Goal: Book appointment/travel/reservation

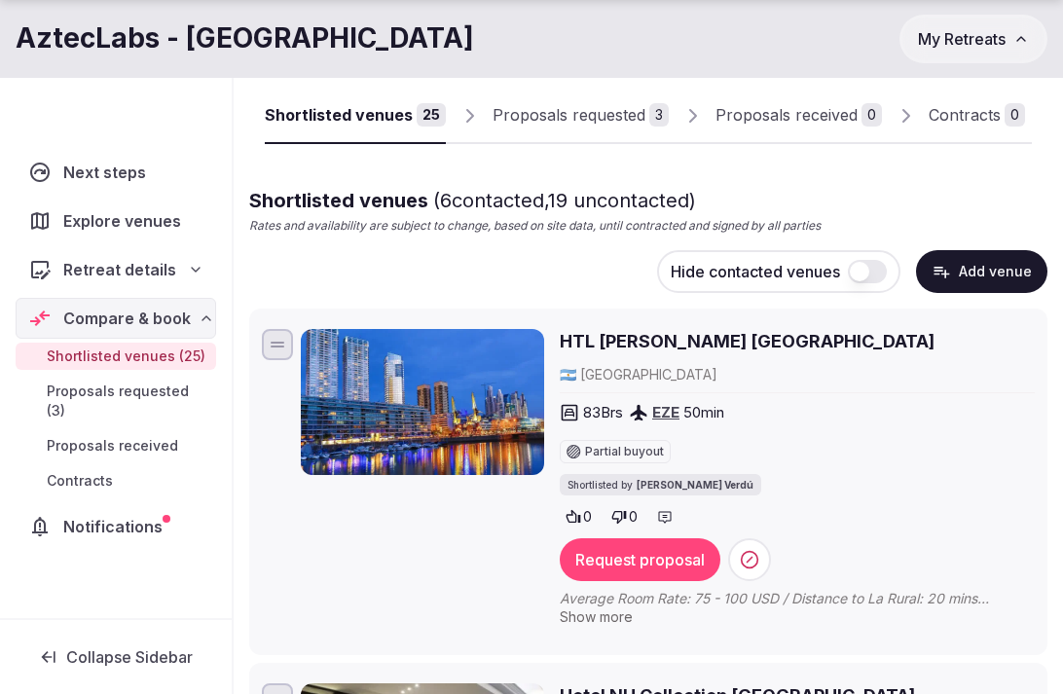
scroll to position [144, 0]
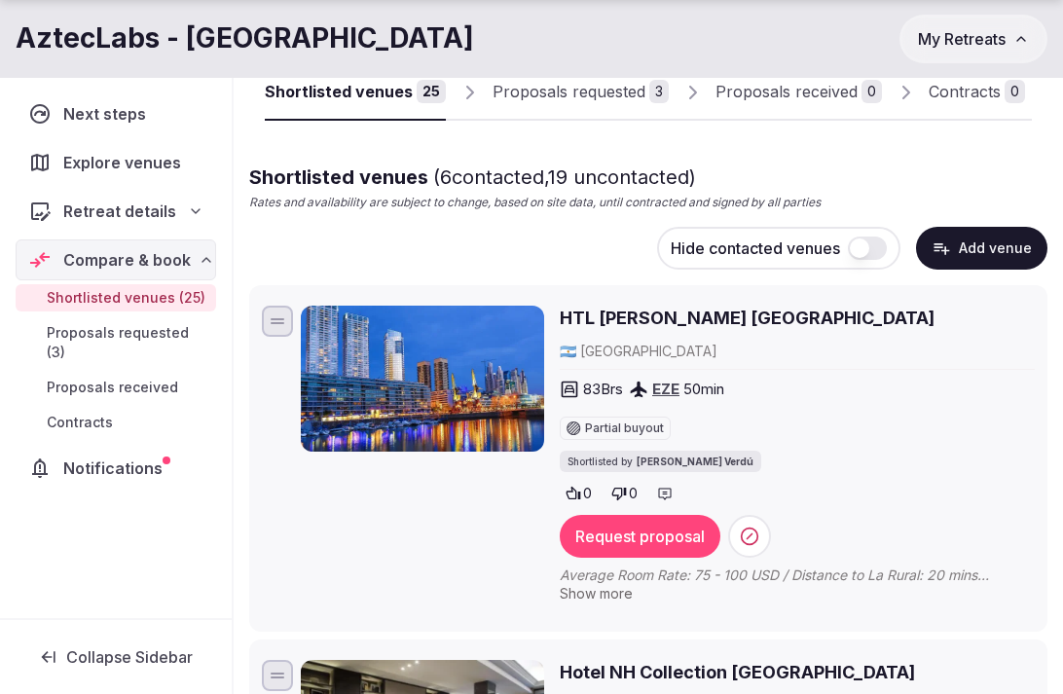
click at [608, 585] on span "Show more" at bounding box center [596, 593] width 73 height 17
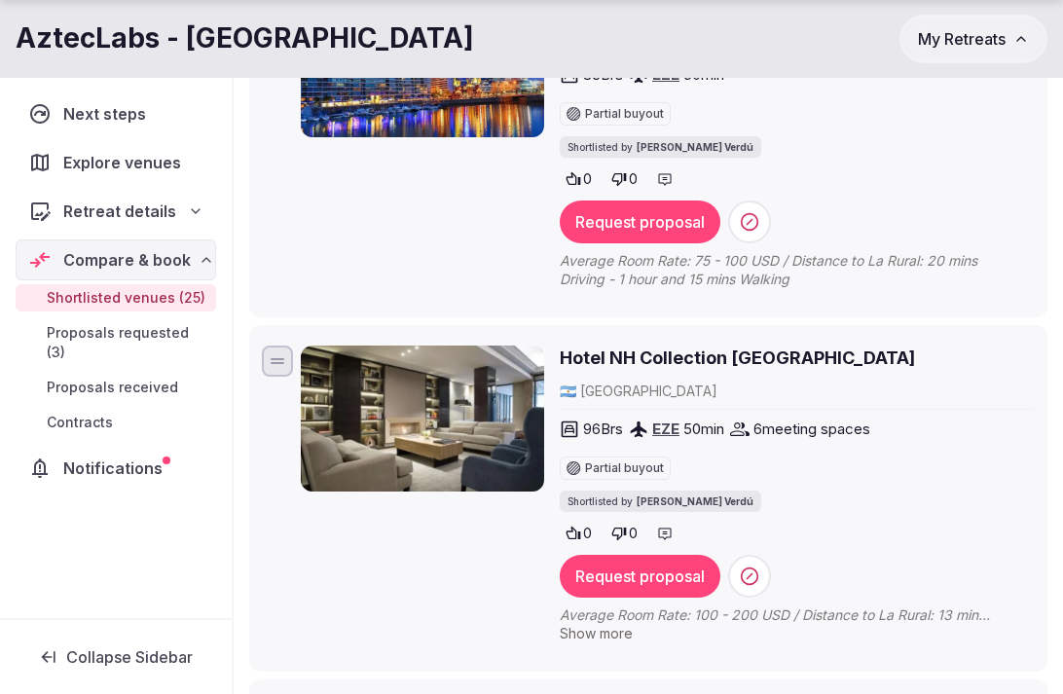
scroll to position [461, 0]
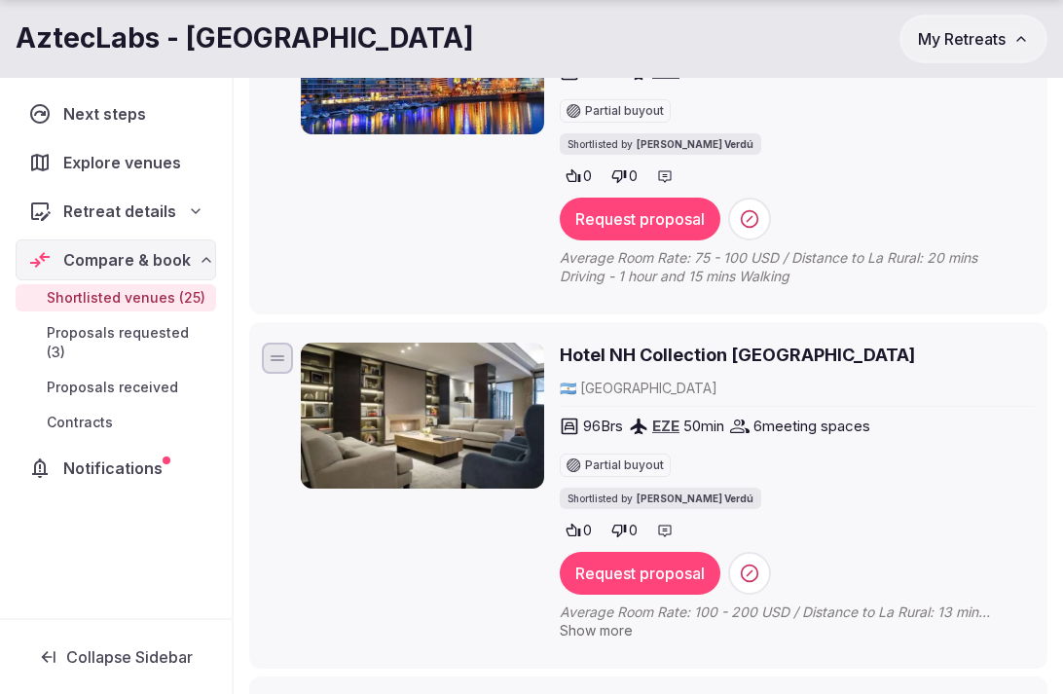
click at [617, 622] on span "Show more" at bounding box center [596, 630] width 73 height 17
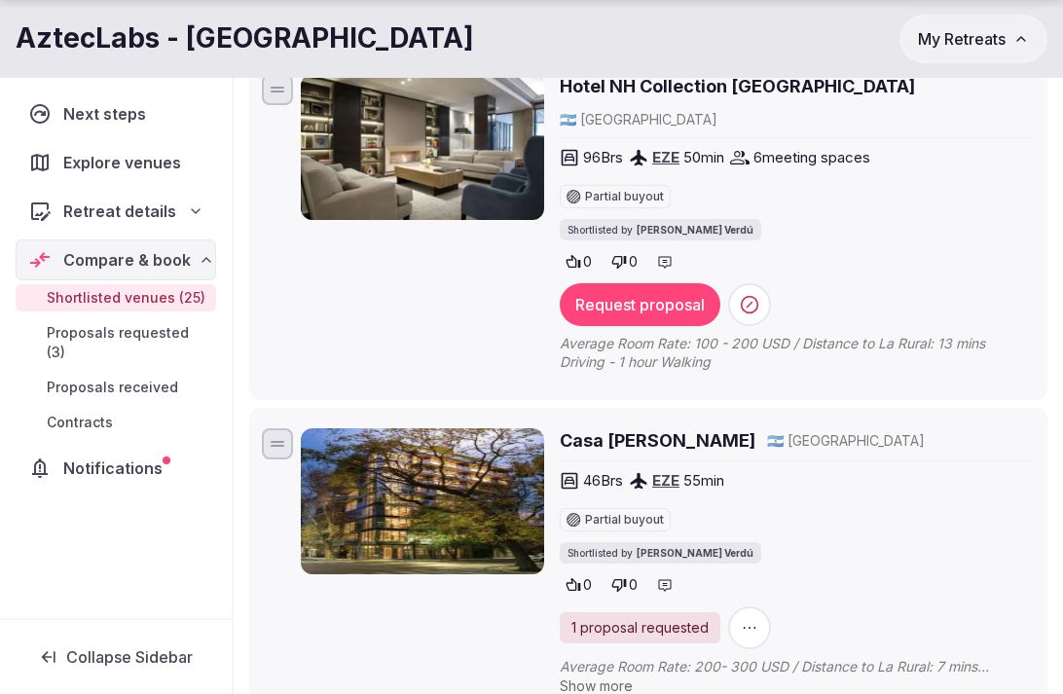
scroll to position [832, 0]
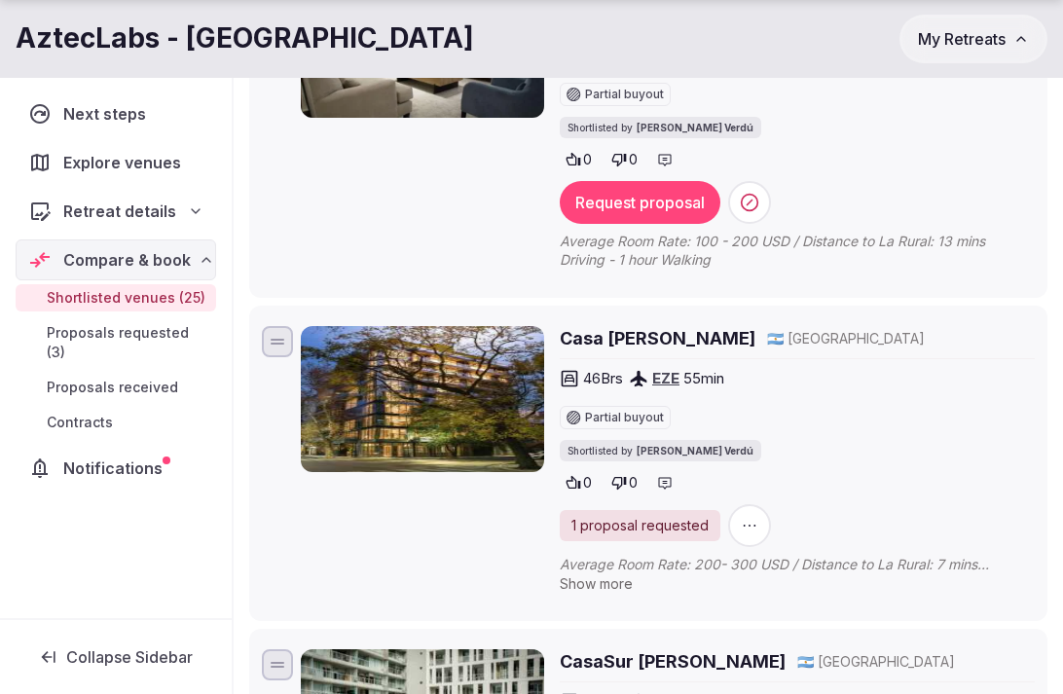
click at [607, 575] on span "Show more" at bounding box center [596, 583] width 73 height 17
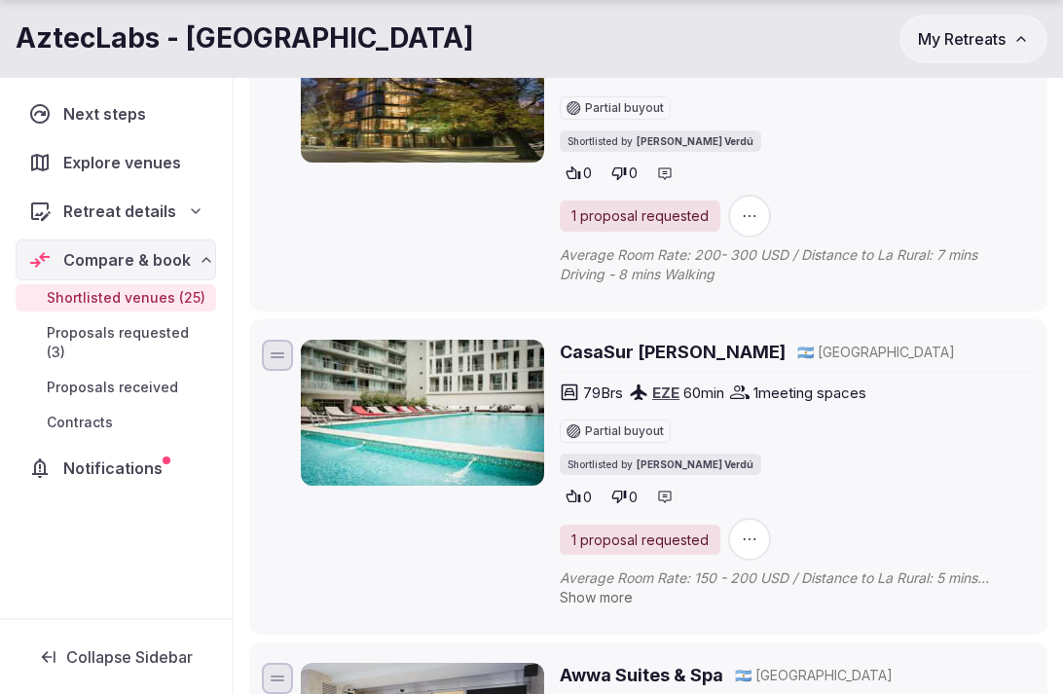
scroll to position [1151, 0]
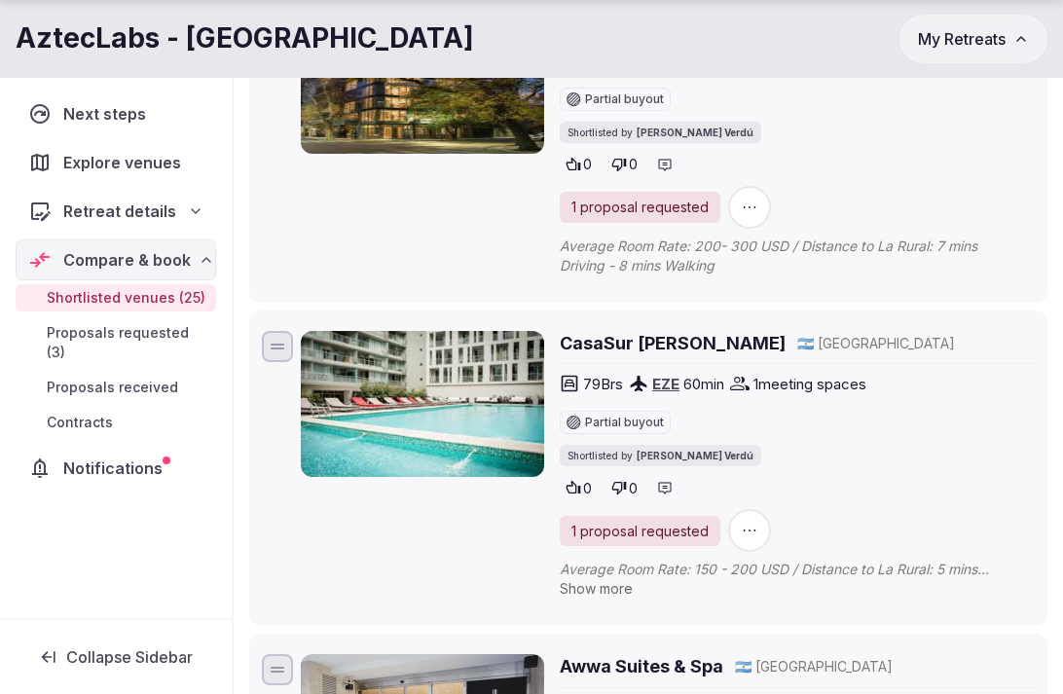
click at [600, 580] on span "Show more" at bounding box center [596, 588] width 73 height 17
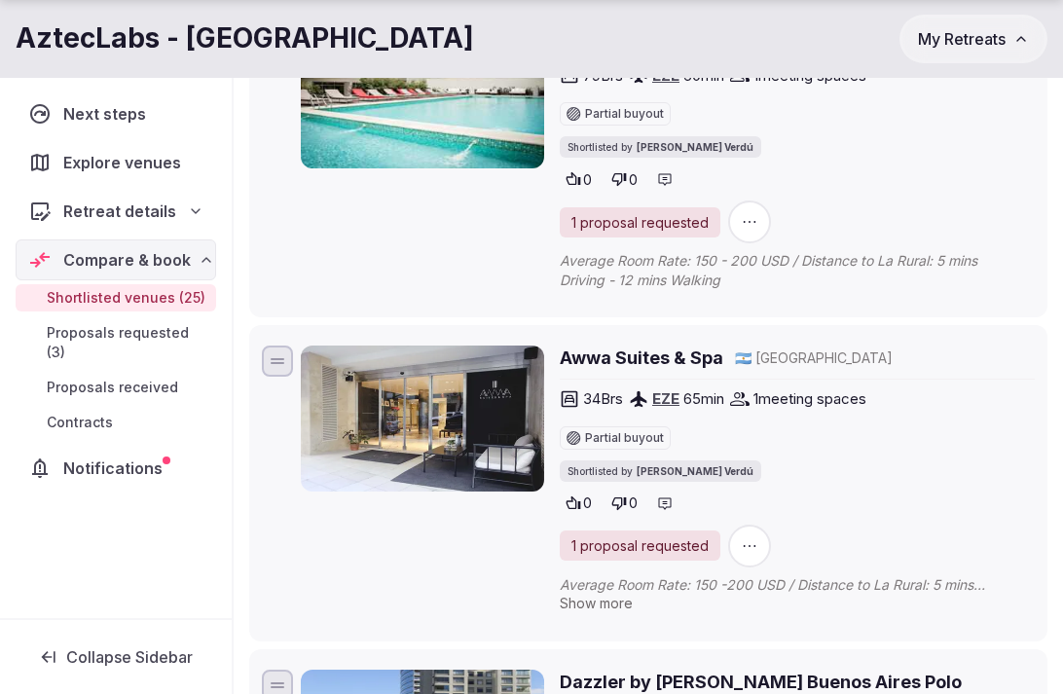
scroll to position [1491, 0]
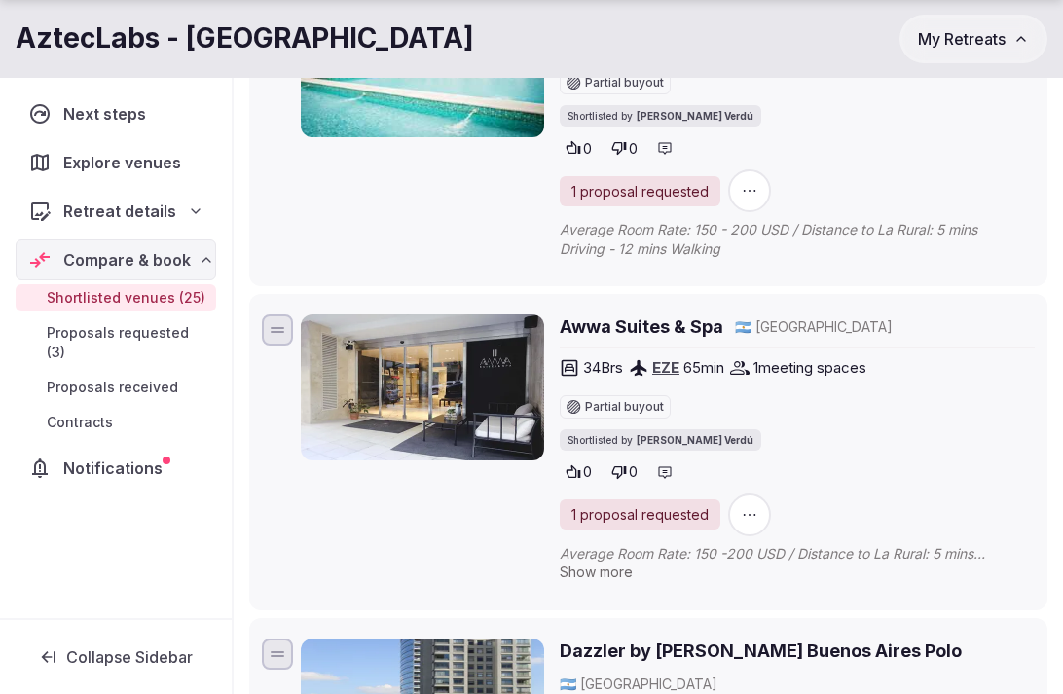
click at [611, 523] on div "Awwa Suites & Spa 🇦🇷 [GEOGRAPHIC_DATA] 34 Brs EZE 65 min 1 meeting spaces Parti…" at bounding box center [797, 451] width 475 height 275
click at [611, 564] on span "Show more" at bounding box center [596, 572] width 73 height 17
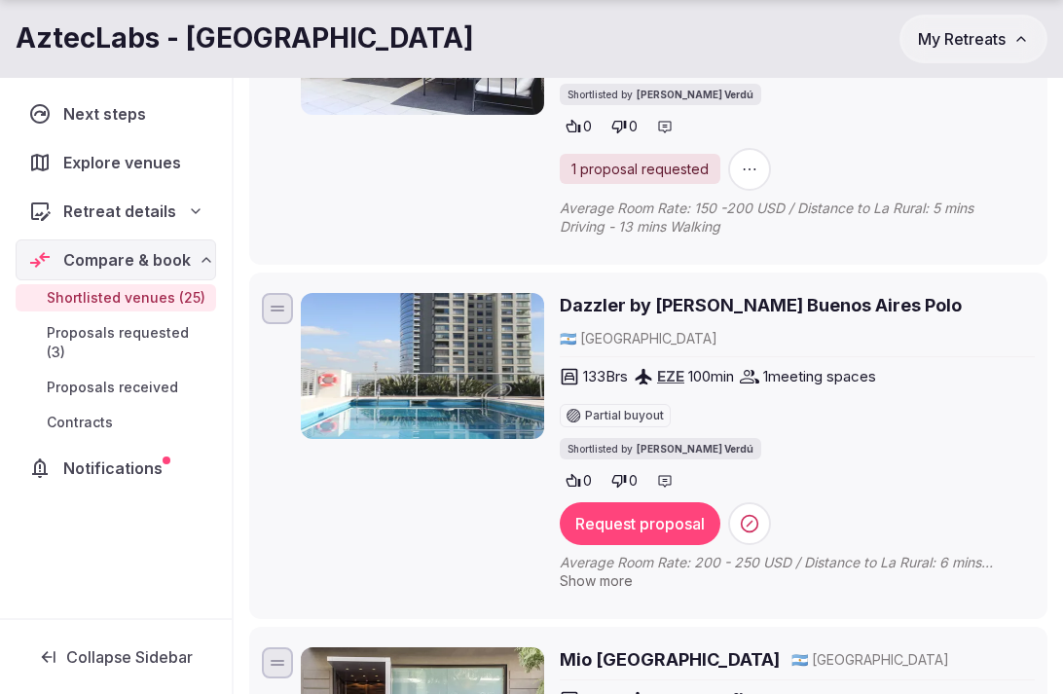
scroll to position [1851, 0]
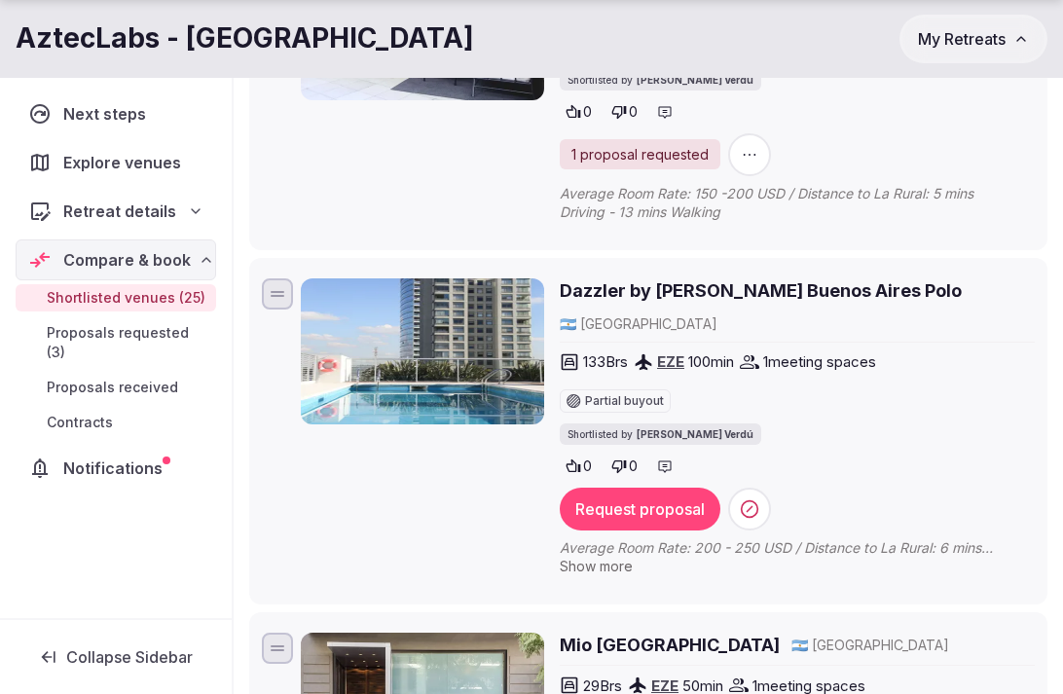
click at [590, 558] on span "Show more" at bounding box center [596, 566] width 73 height 17
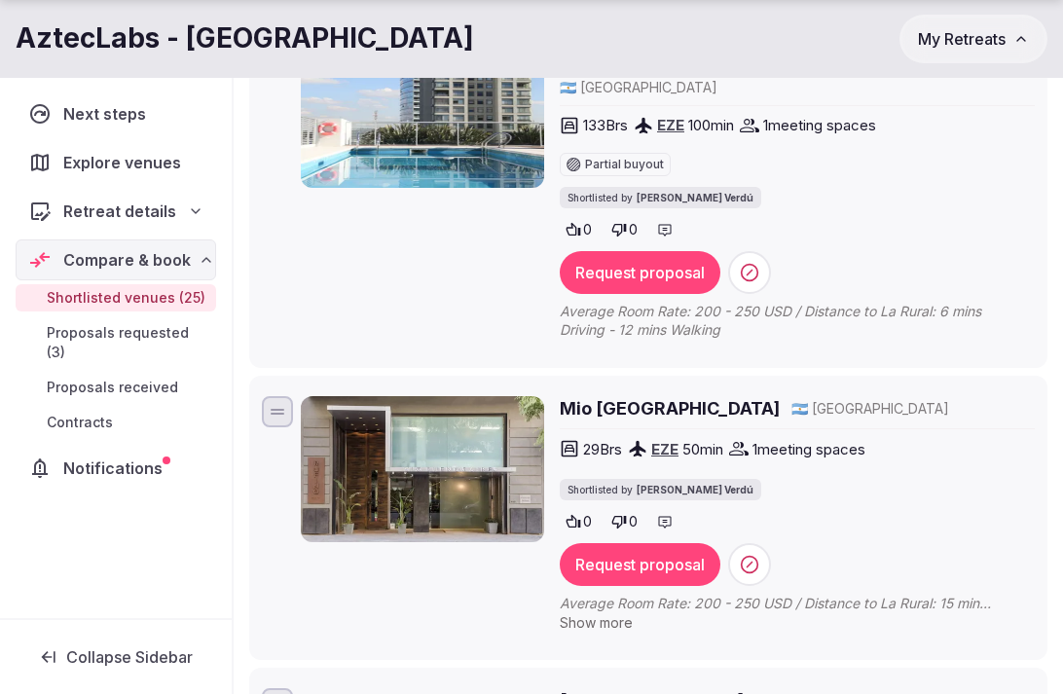
scroll to position [2100, 0]
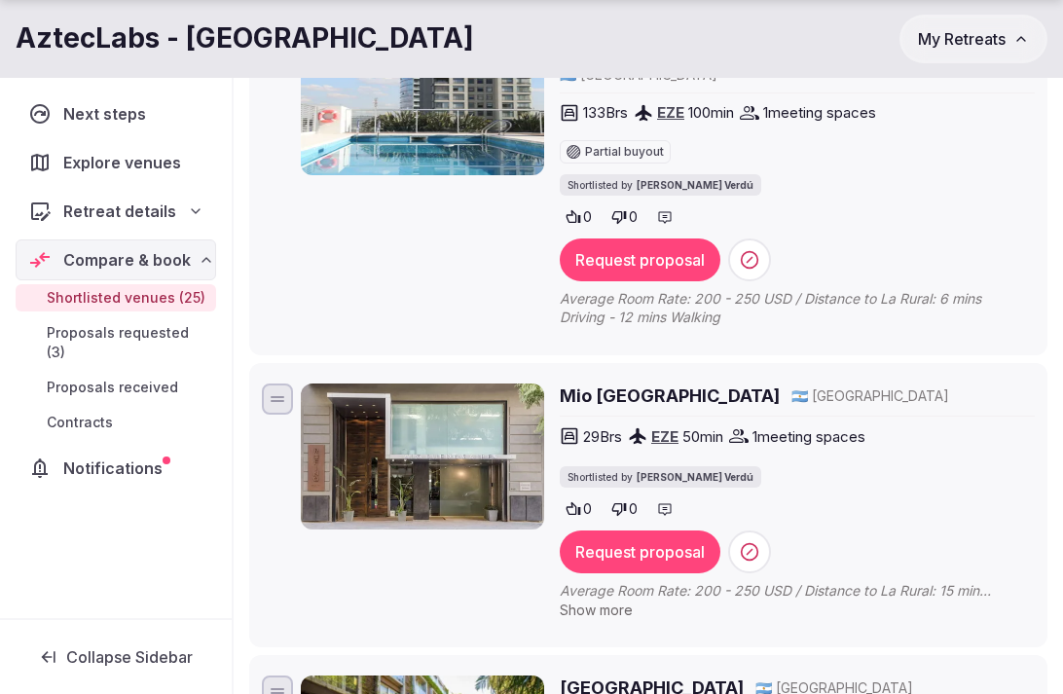
click at [586, 602] on span "Show more" at bounding box center [596, 610] width 73 height 17
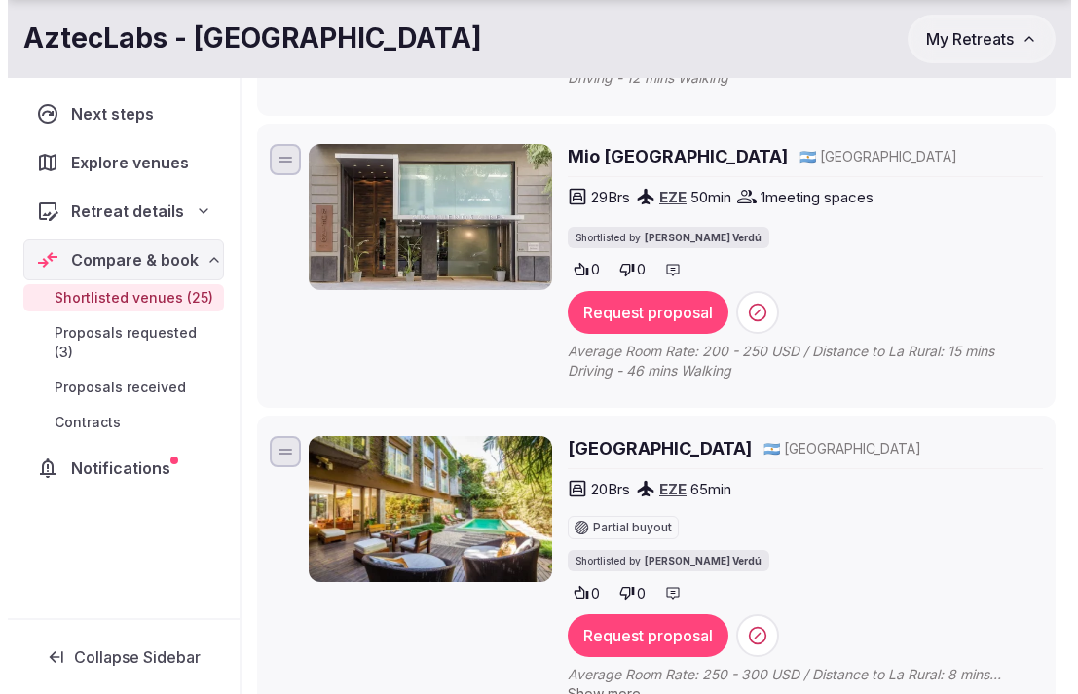
scroll to position [2361, 0]
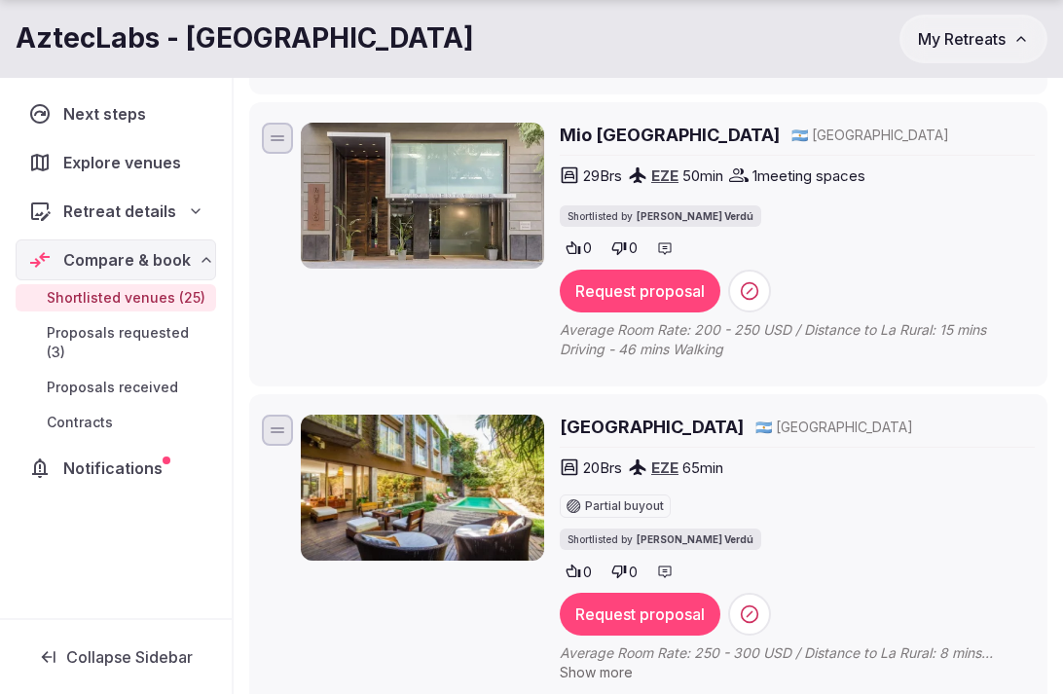
click at [598, 664] on span "Show more" at bounding box center [596, 672] width 73 height 17
click at [613, 593] on button "Request proposal" at bounding box center [640, 614] width 161 height 43
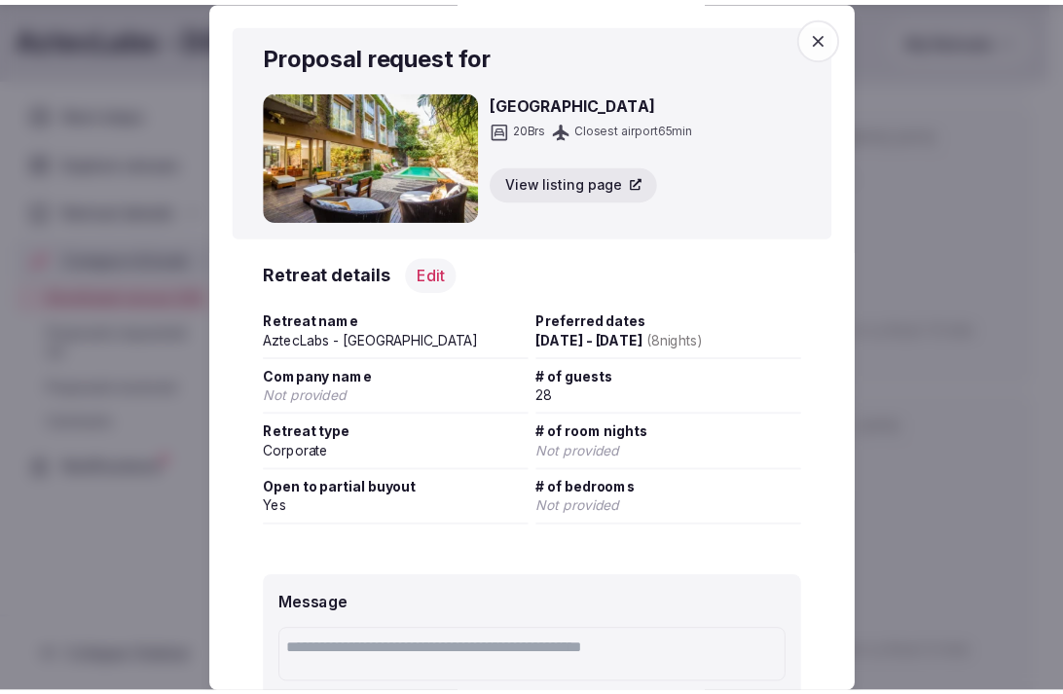
scroll to position [188, 0]
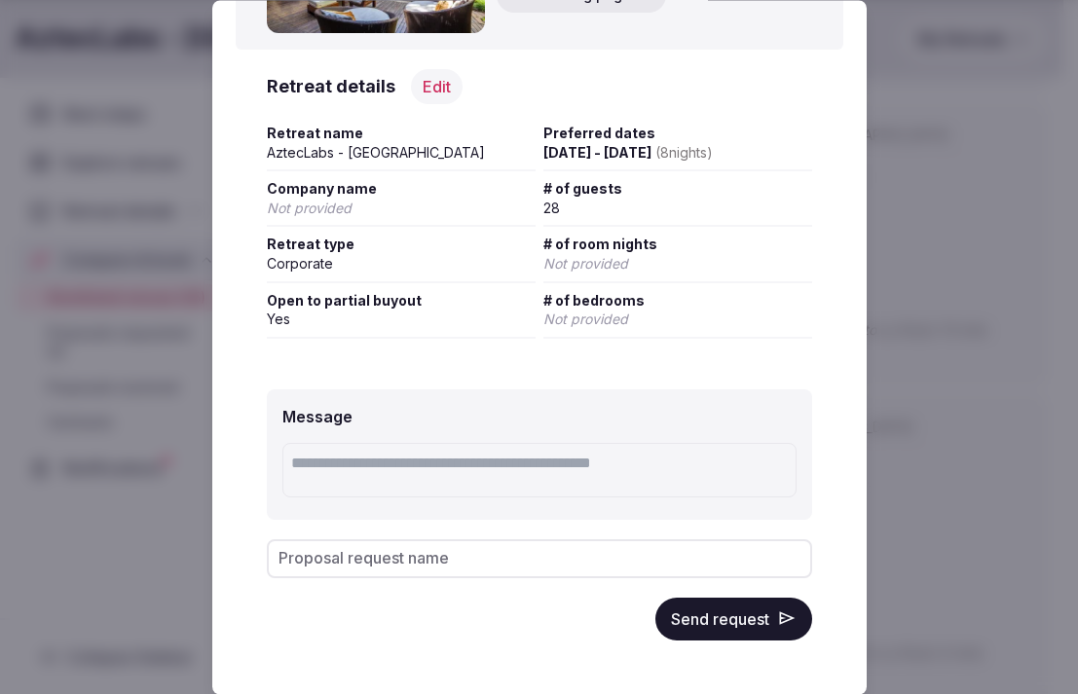
click at [718, 632] on button "Send request" at bounding box center [733, 619] width 157 height 43
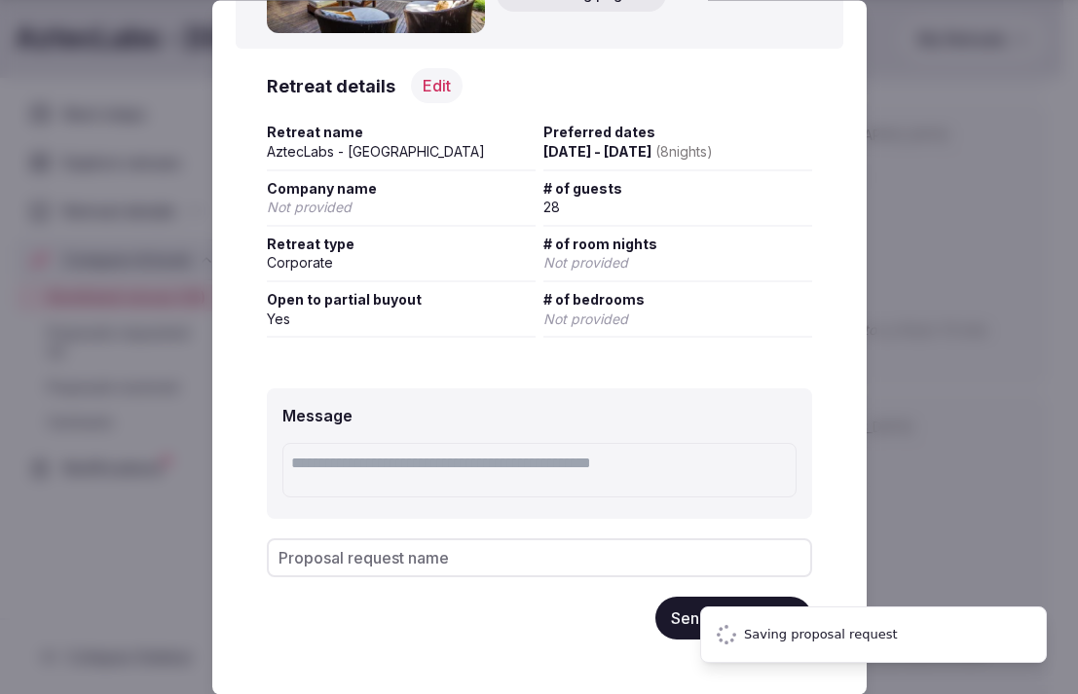
click at [976, 465] on div at bounding box center [539, 347] width 1078 height 694
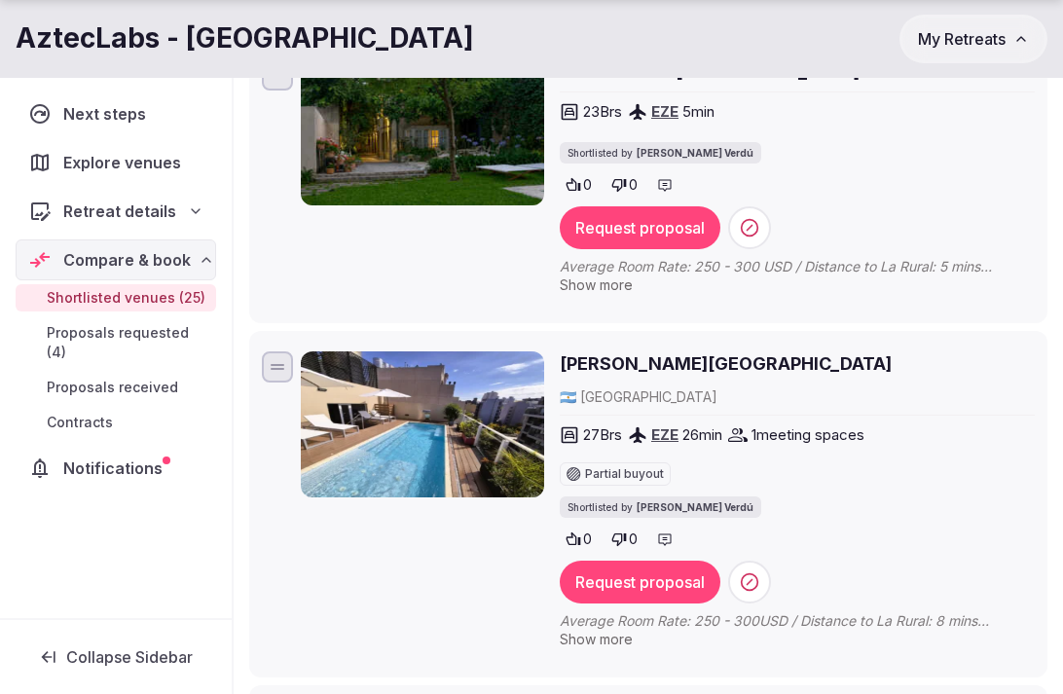
scroll to position [3043, 0]
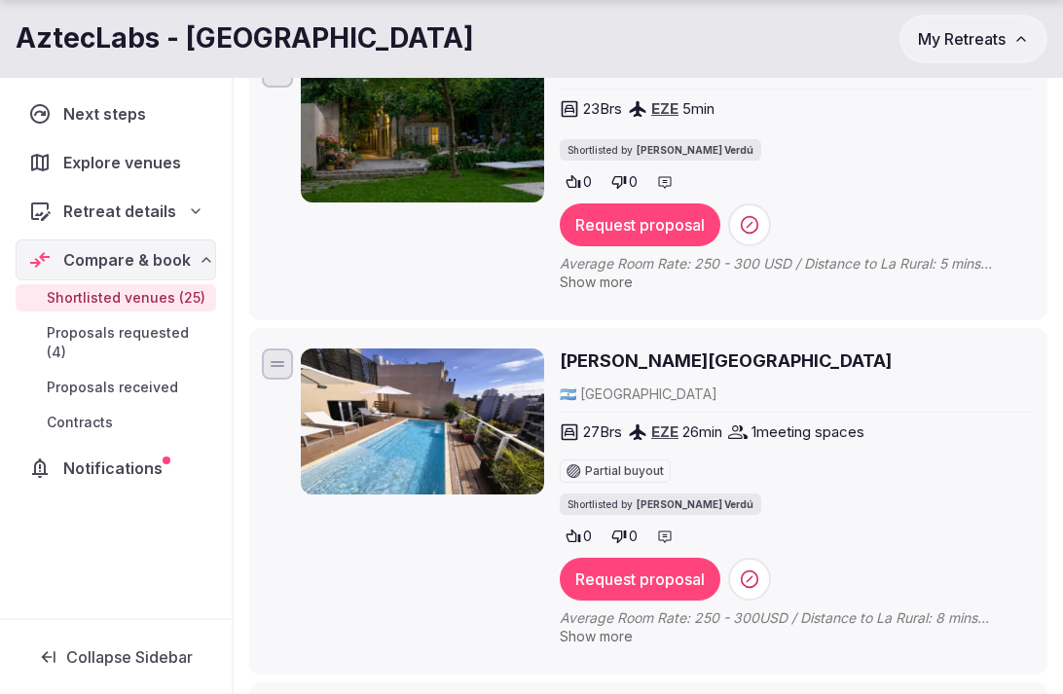
click at [586, 628] on span "Show more" at bounding box center [596, 636] width 73 height 17
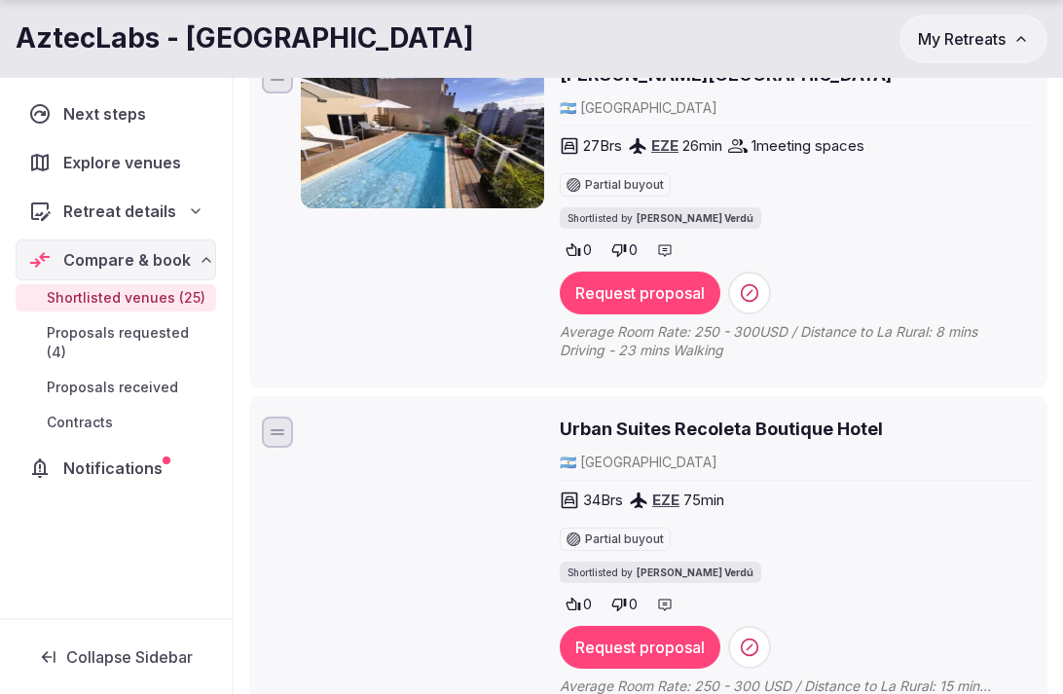
scroll to position [3359, 0]
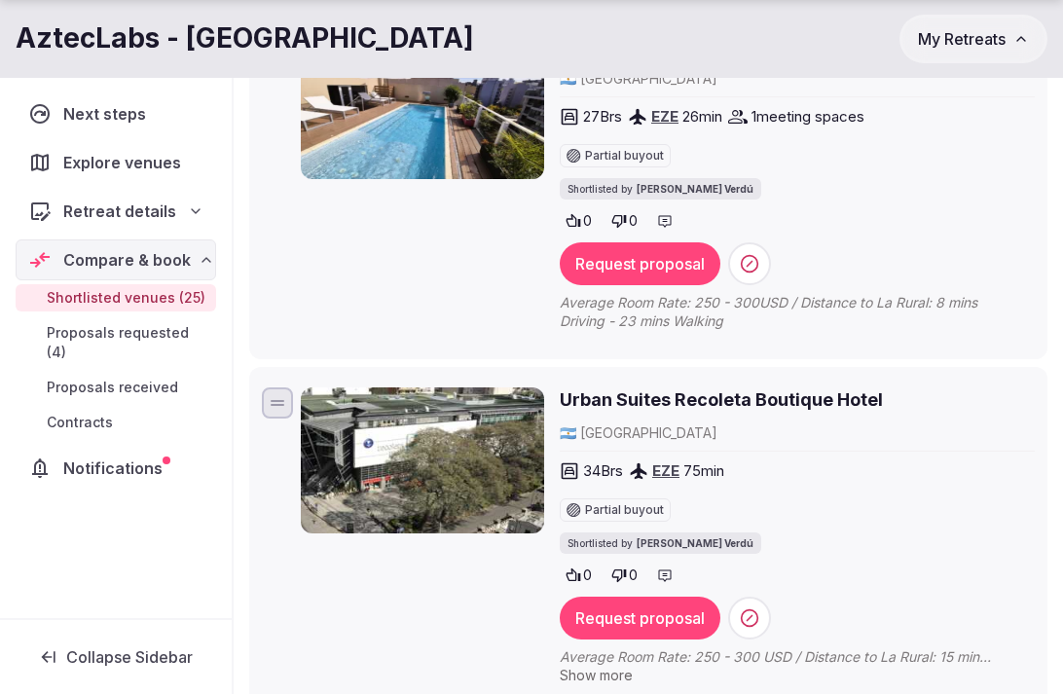
click at [585, 667] on span "Show more" at bounding box center [596, 675] width 73 height 17
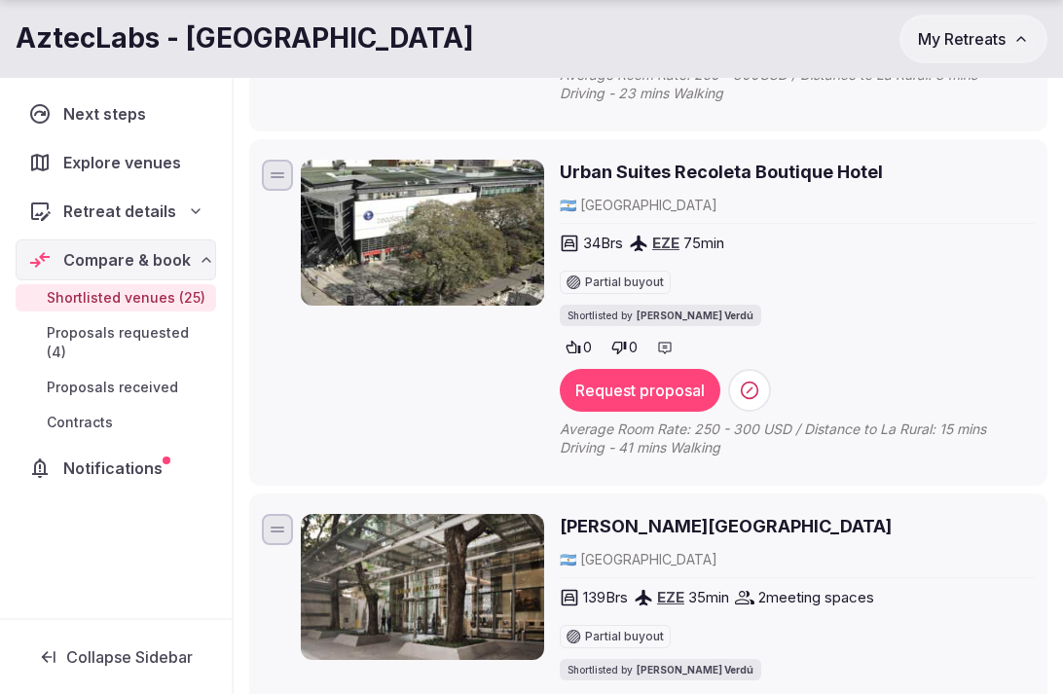
scroll to position [3591, 0]
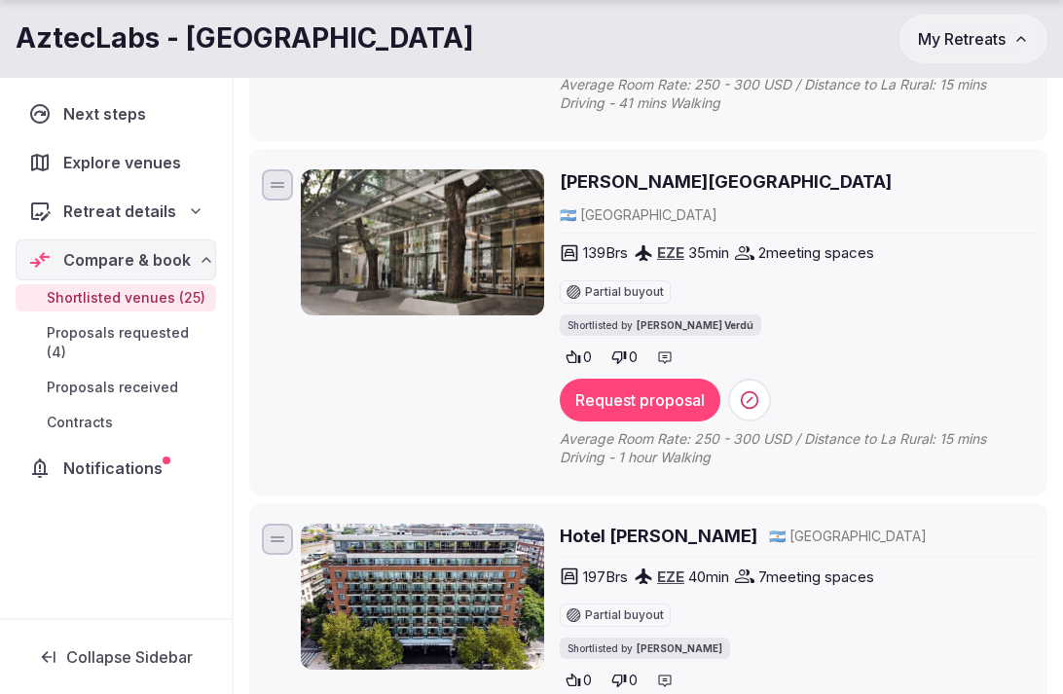
scroll to position [3935, 0]
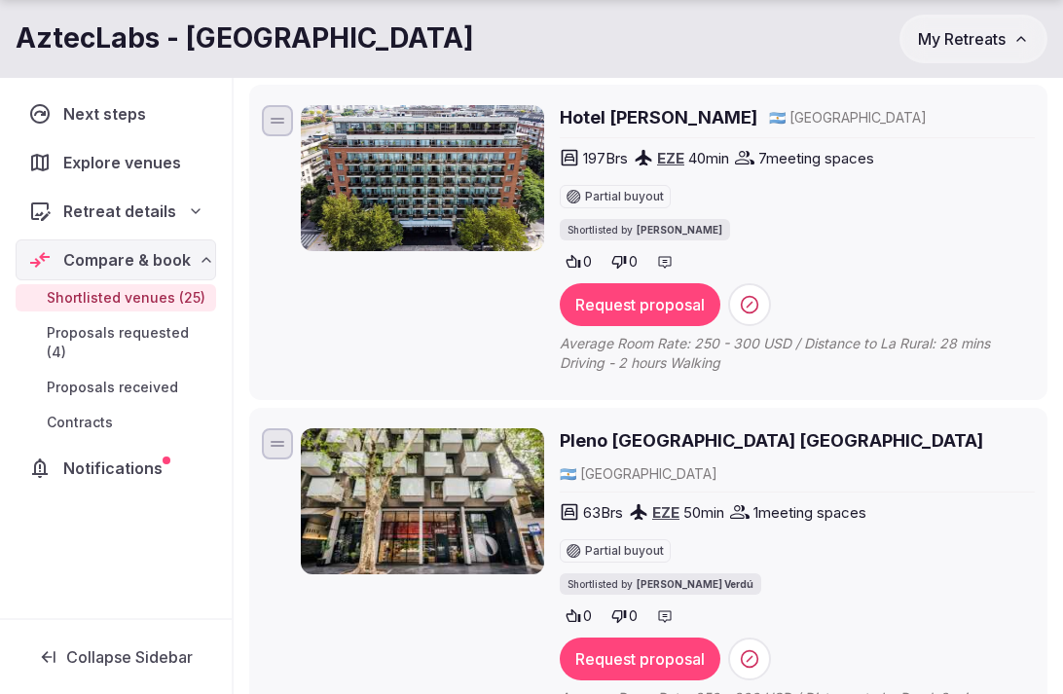
scroll to position [4351, 0]
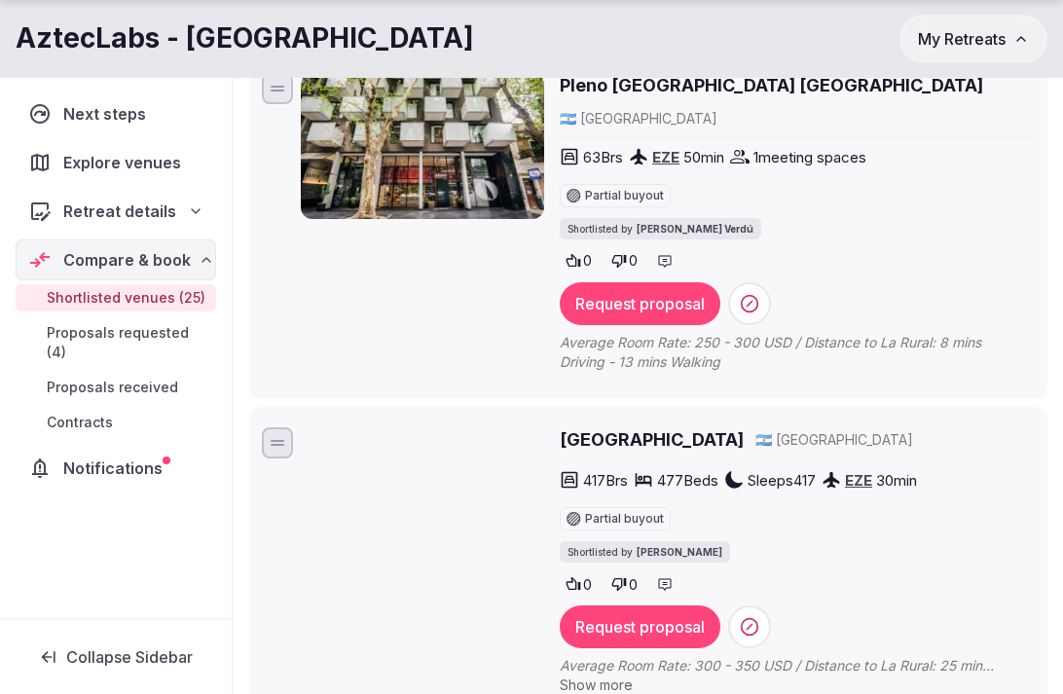
scroll to position [4712, 0]
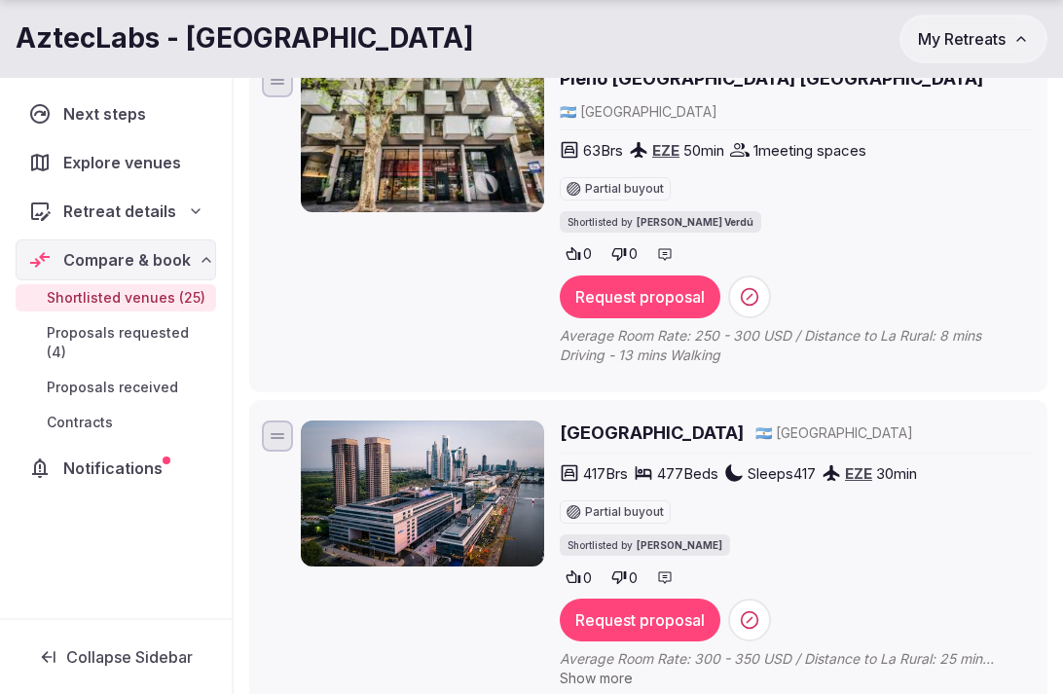
click at [583, 670] on span "Show more" at bounding box center [596, 678] width 73 height 17
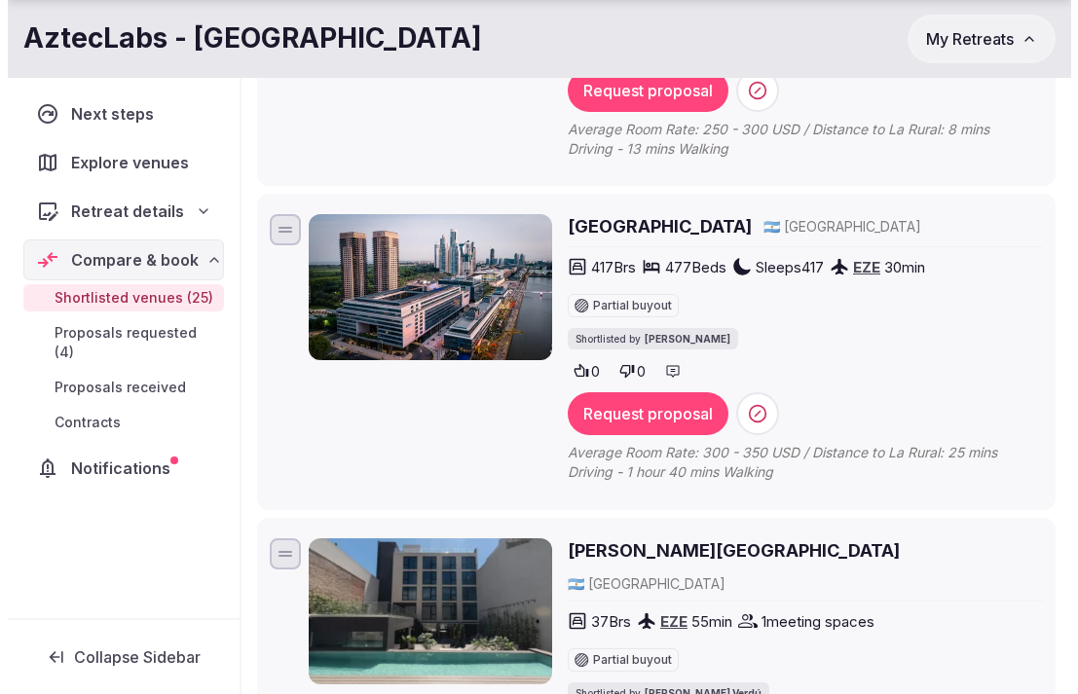
scroll to position [4922, 0]
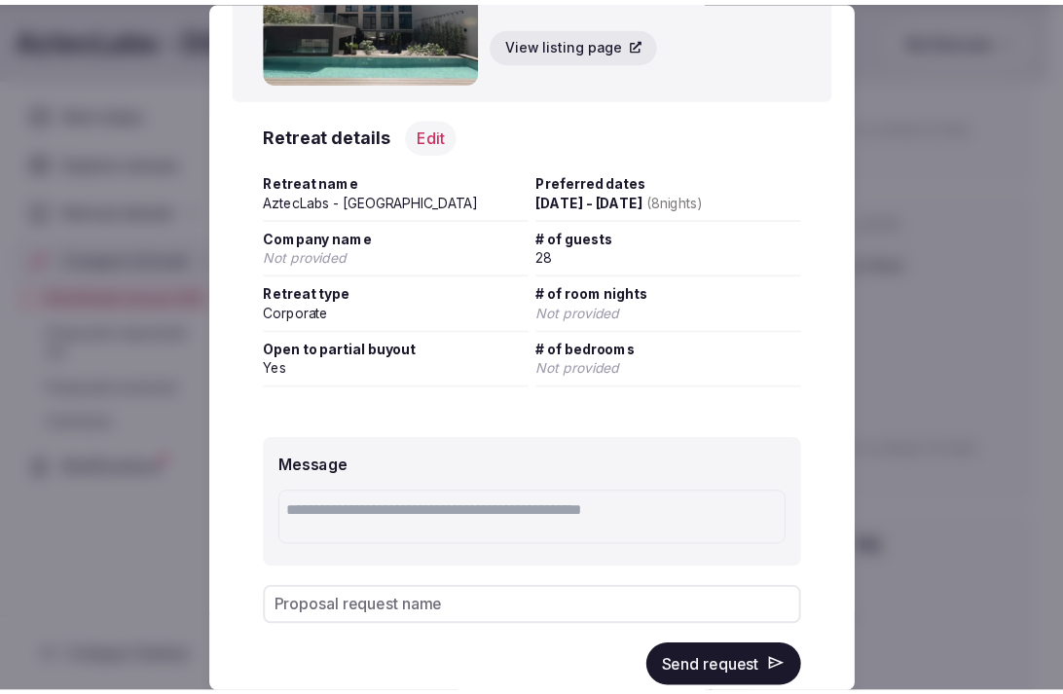
scroll to position [188, 0]
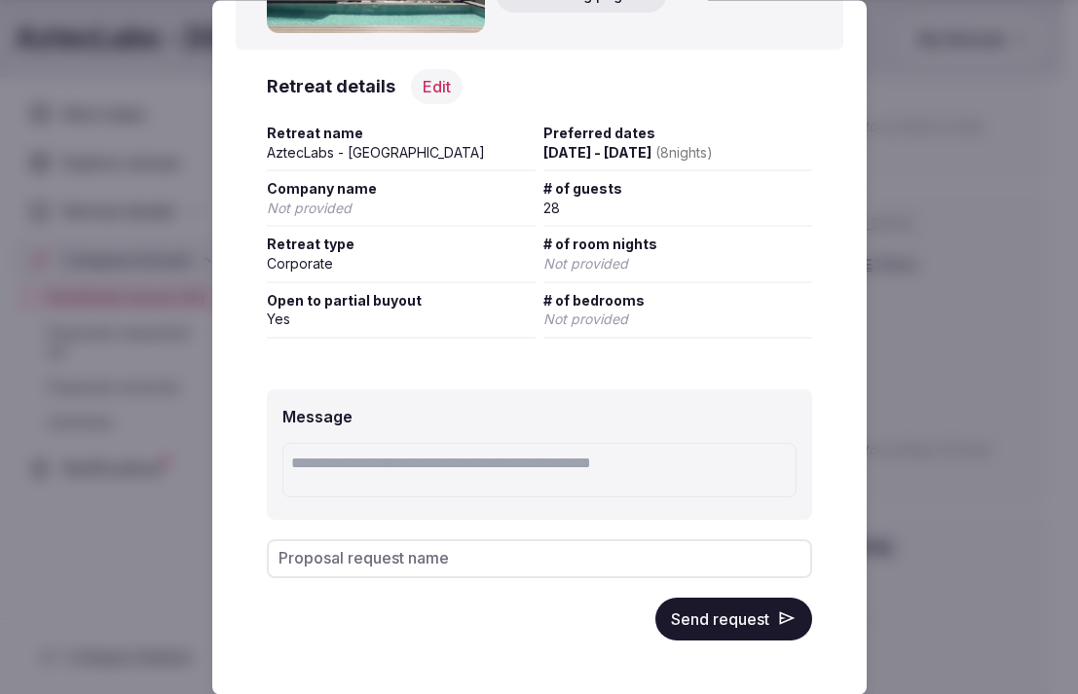
click at [701, 614] on button "Send request" at bounding box center [733, 619] width 157 height 43
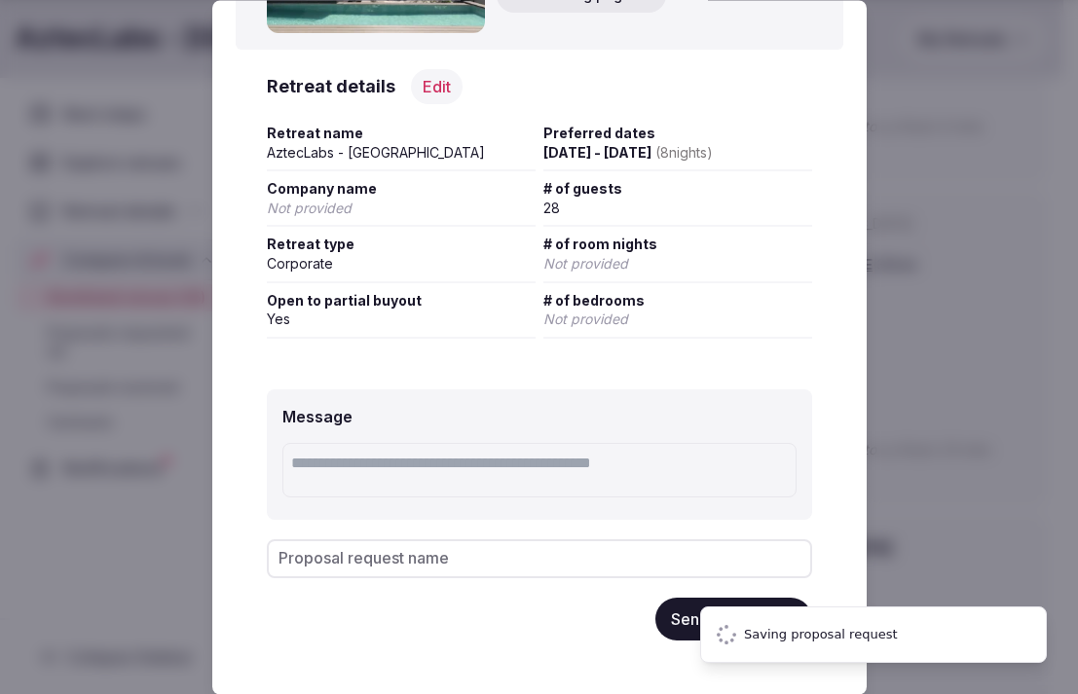
click at [960, 483] on div at bounding box center [539, 347] width 1078 height 694
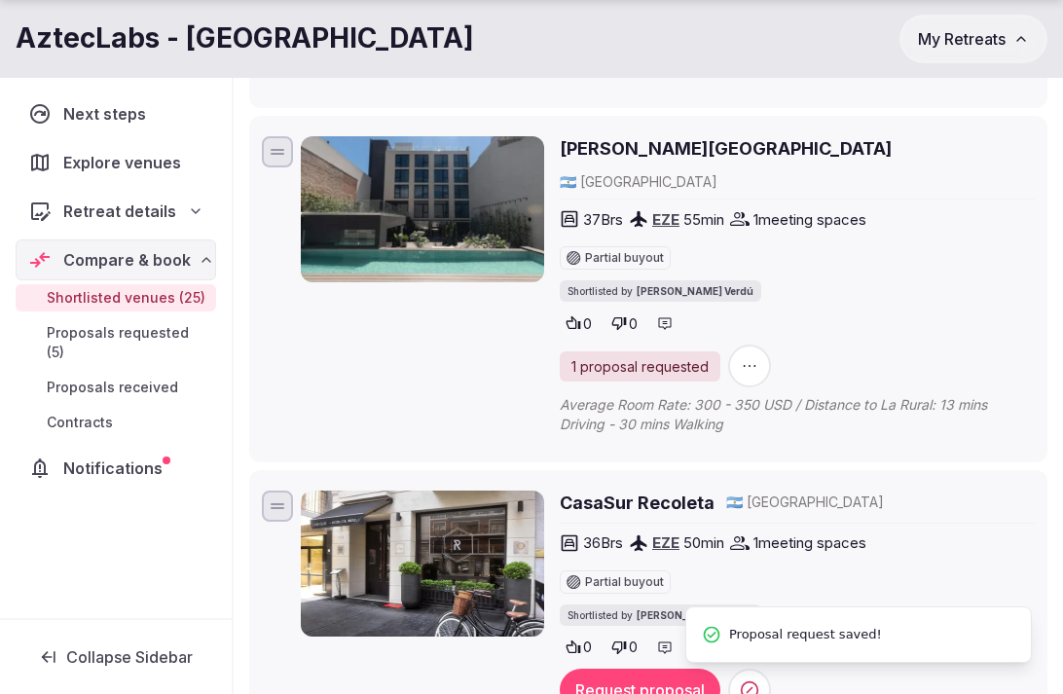
scroll to position [5355, 0]
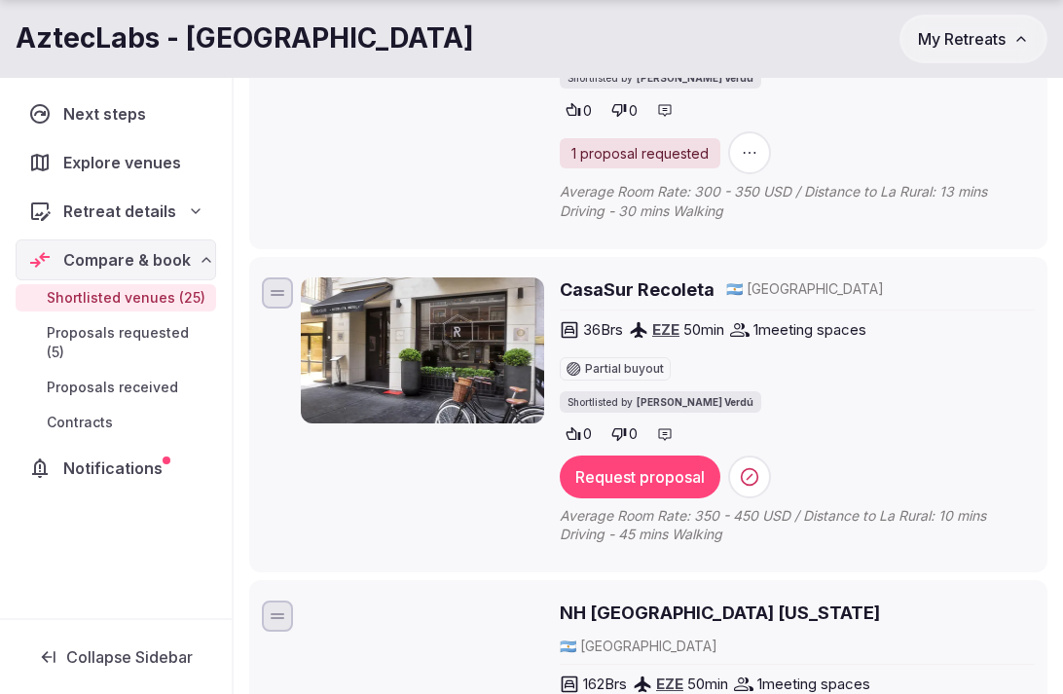
scroll to position [5536, 0]
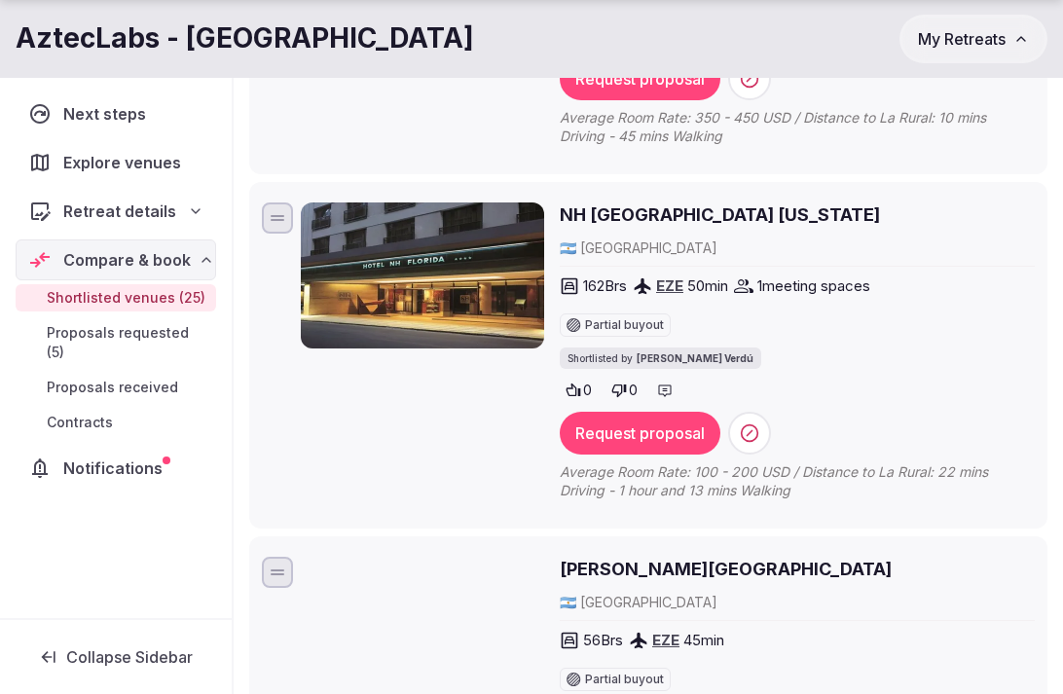
scroll to position [5972, 0]
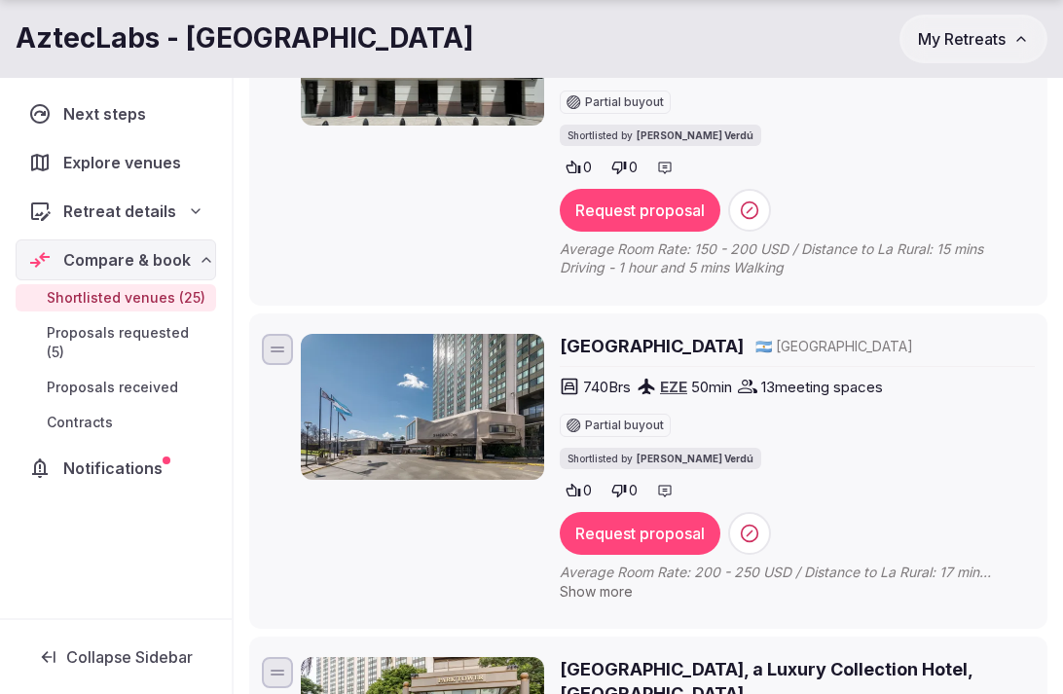
scroll to position [6511, 0]
